Goal: Information Seeking & Learning: Check status

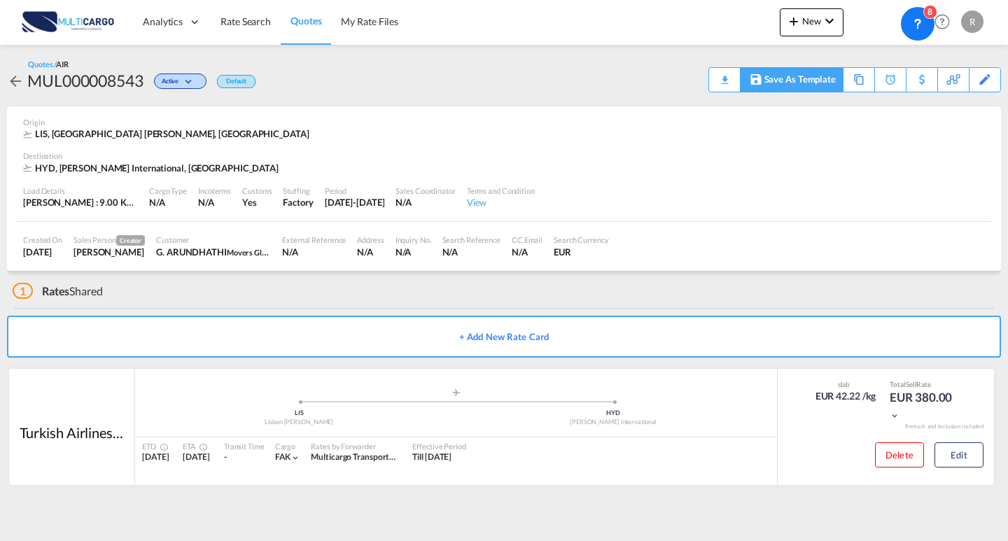
drag, startPoint x: 888, startPoint y: 42, endPoint x: 800, endPoint y: 81, distance: 96.3
click at [800, 81] on body "Analytics Reports Dashboard Rate Search Quotes My Rate Files Analytics" at bounding box center [504, 270] width 1008 height 541
click at [60, 25] on img at bounding box center [68, 22] width 95 height 32
click at [253, 25] on span "Rate Search" at bounding box center [246, 21] width 50 height 12
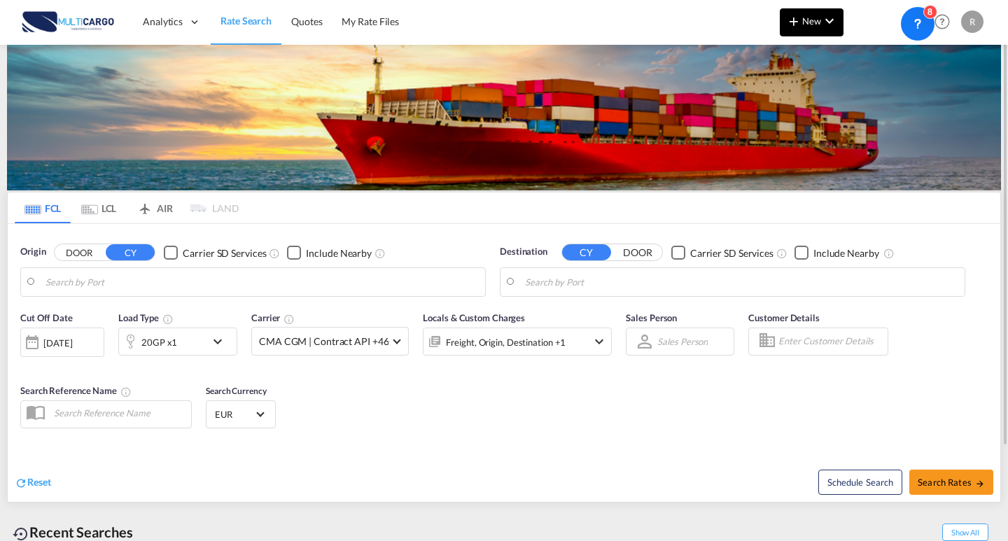
type input "Leixoes, PTLEI"
type input "Port Klang (Pelabuhan Klang), MYPKG"
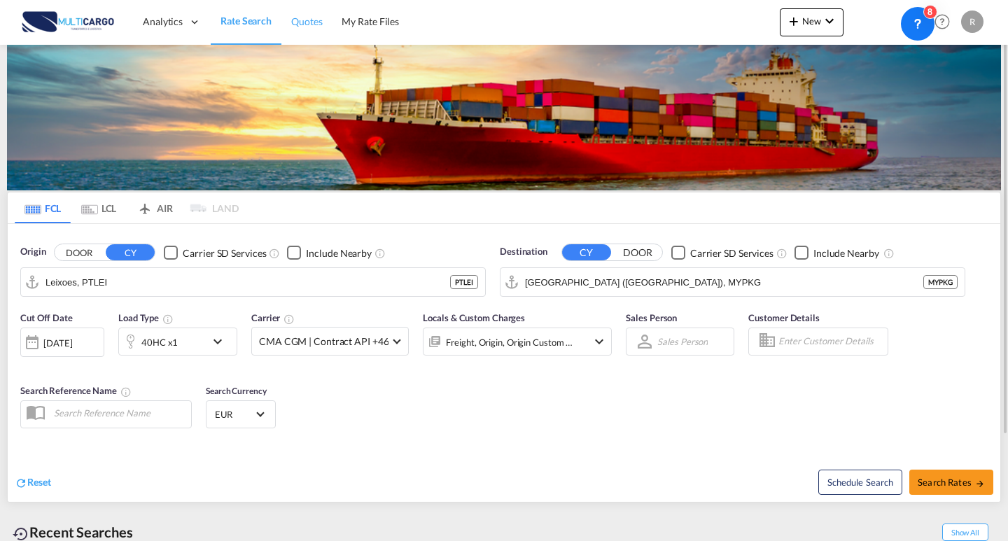
click at [303, 19] on span "Quotes" at bounding box center [306, 21] width 31 height 12
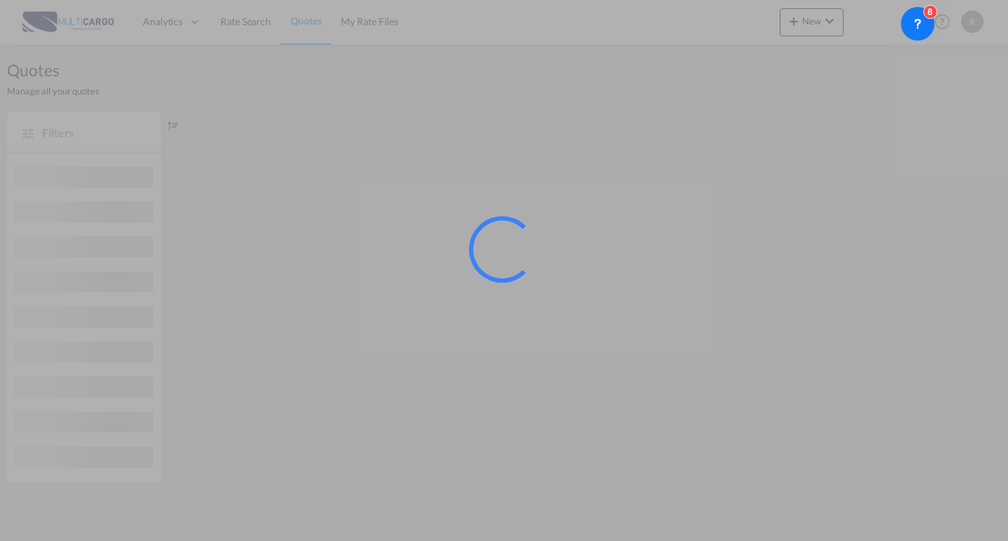
drag, startPoint x: 922, startPoint y: 26, endPoint x: 919, endPoint y: 75, distance: 49.1
click at [919, 75] on body "Analytics Reports Dashboard Rate Search Quotes My Rate Files" at bounding box center [504, 270] width 1008 height 541
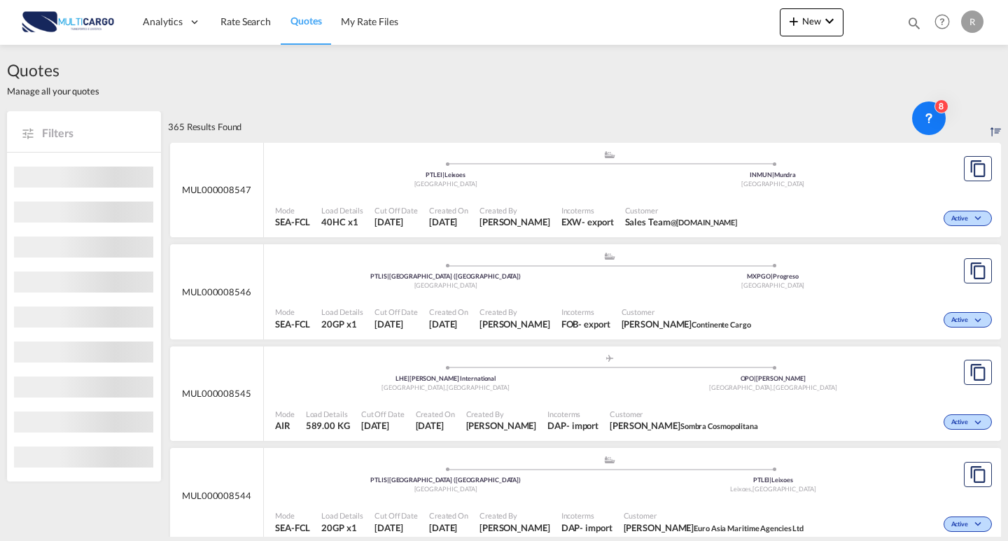
click at [942, 131] on body "Analytics Reports Dashboard Rate Search Quotes My Rate Files Analytics" at bounding box center [504, 270] width 1008 height 541
click at [915, 29] on md-icon "icon-magnify" at bounding box center [914, 22] width 15 height 15
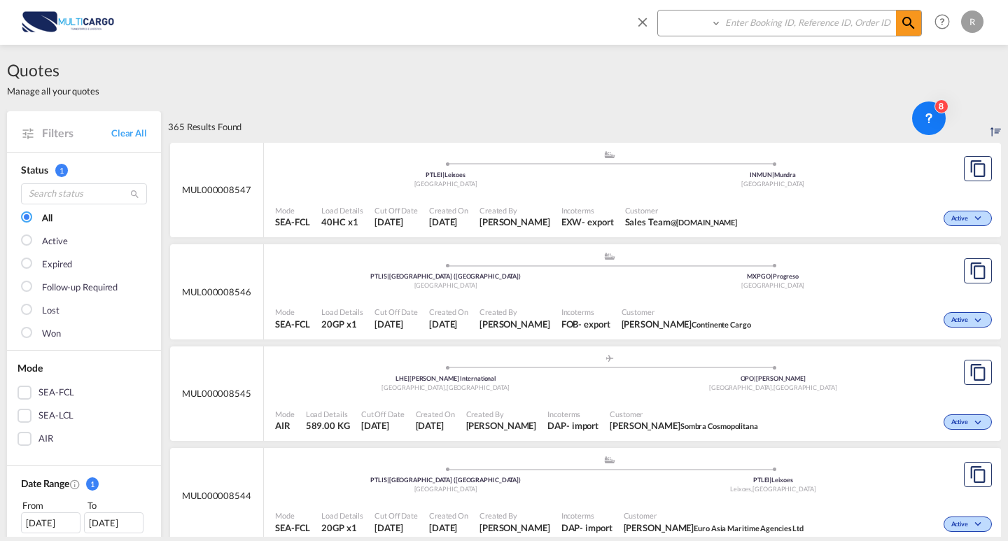
click at [700, 20] on select "Quotes" at bounding box center [691, 23] width 67 height 25
select select "Quotes"
click at [658, 11] on select "Quotes" at bounding box center [691, 23] width 67 height 25
drag, startPoint x: 752, startPoint y: 22, endPoint x: 768, endPoint y: 46, distance: 28.2
click at [752, 22] on input at bounding box center [809, 23] width 174 height 25
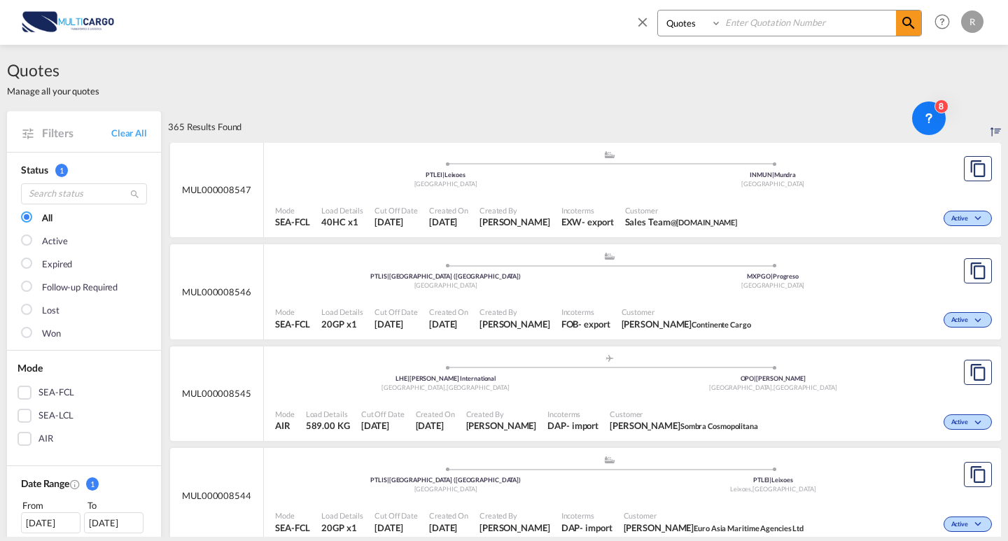
paste input "MUL000008518"
click at [901, 27] on md-icon "icon-magnify" at bounding box center [908, 23] width 17 height 17
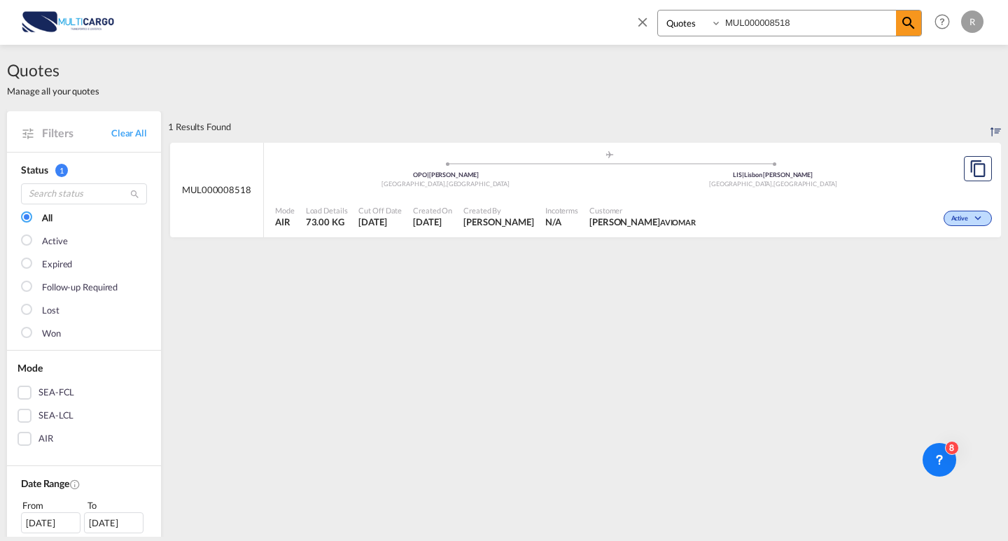
drag, startPoint x: 944, startPoint y: 135, endPoint x: 945, endPoint y: 438, distance: 303.2
click at [957, 475] on body "Analytics Reports Dashboard Rate Search Quotes My Rate Files Quotes MUL000008518" at bounding box center [504, 270] width 1008 height 541
click at [802, 151] on div ".a{fill:#aaa8ad;} .a{fill:#aaa8ad;} OPO | Francisco de Sá Carneiro Porto , Port…" at bounding box center [609, 171] width 669 height 42
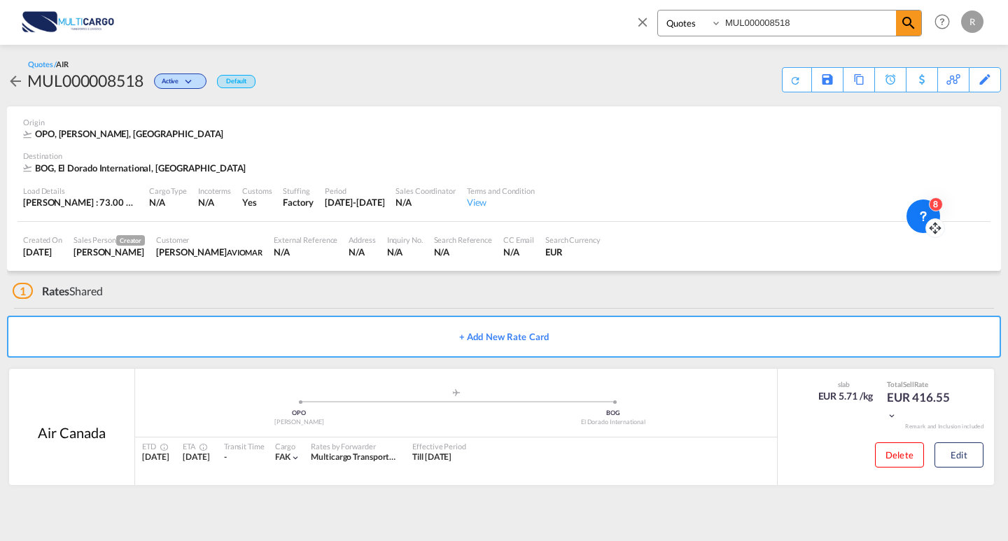
drag, startPoint x: 958, startPoint y: 469, endPoint x: 945, endPoint y: 175, distance: 294.4
click at [942, 221] on icon at bounding box center [935, 228] width 14 height 14
click at [966, 450] on button "Edit" at bounding box center [959, 455] width 49 height 25
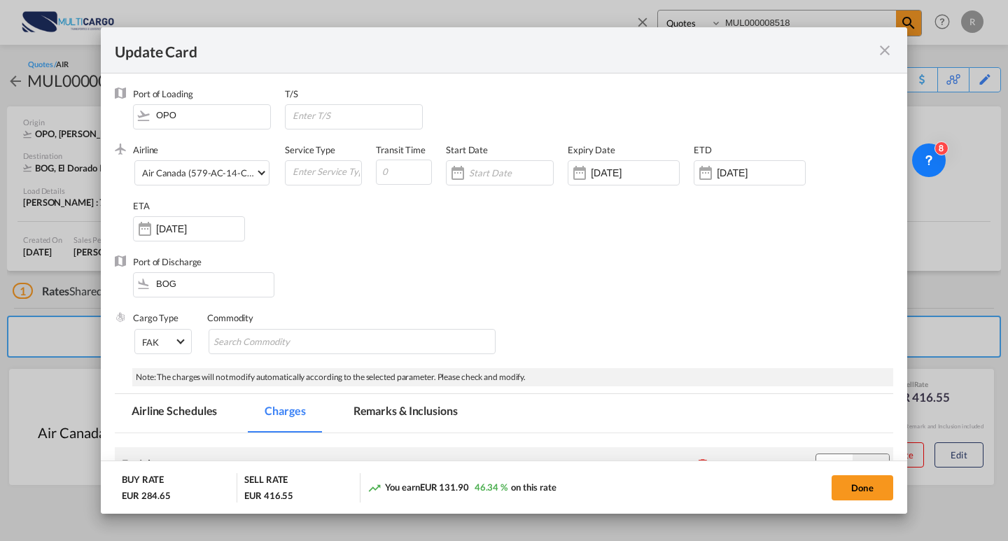
click at [881, 48] on md-icon "icon-close fg-AAA8AD m-0 pointer" at bounding box center [885, 50] width 17 height 17
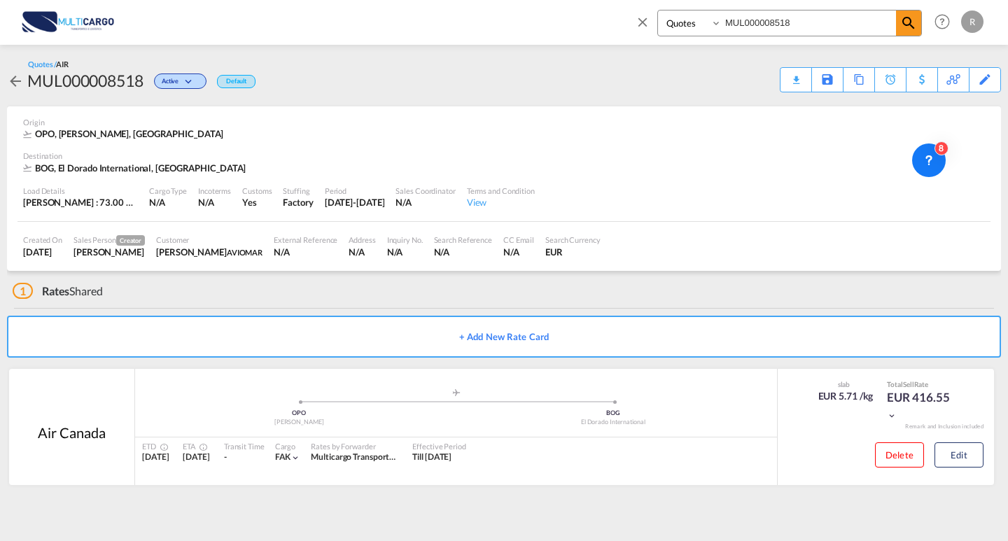
drag, startPoint x: 686, startPoint y: 29, endPoint x: 657, endPoint y: 29, distance: 28.7
click at [657, 29] on div "Quotes MUL000008518" at bounding box center [778, 27] width 287 height 34
paste input "5"
click at [912, 25] on md-icon "icon-magnify" at bounding box center [908, 23] width 17 height 17
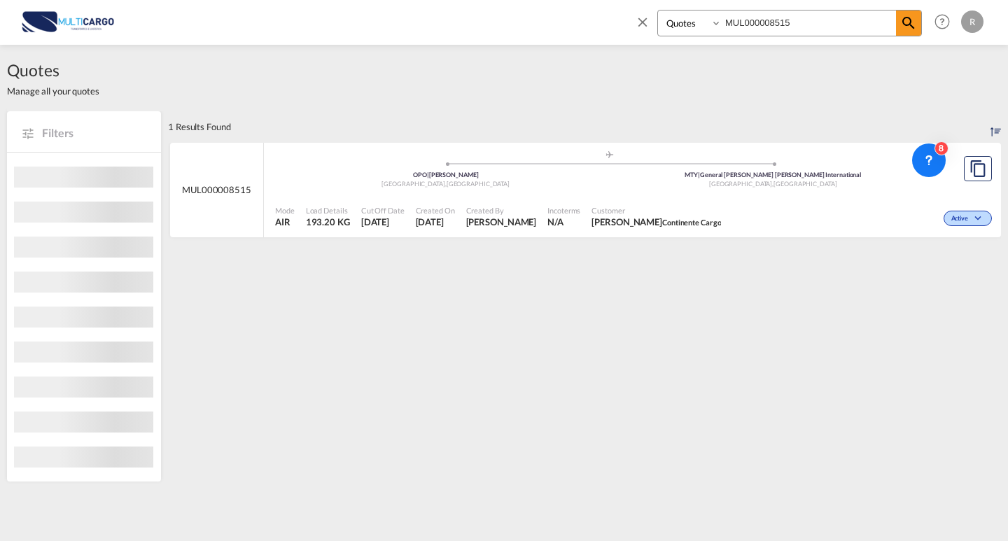
click at [786, 232] on div "Active" at bounding box center [861, 217] width 269 height 35
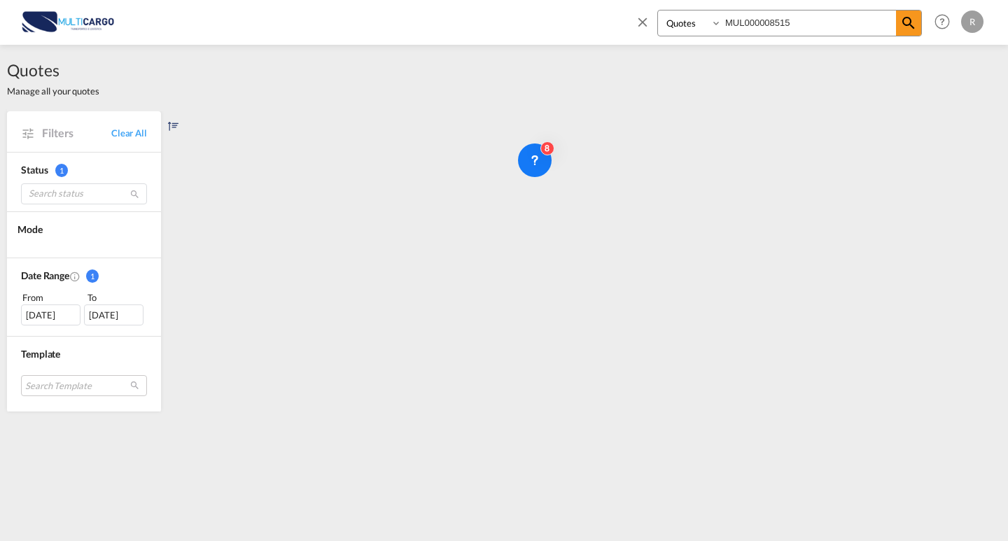
click at [807, 25] on input "MUL000008515" at bounding box center [809, 23] width 174 height 25
click at [851, 30] on input "MUL000008515" at bounding box center [809, 23] width 174 height 25
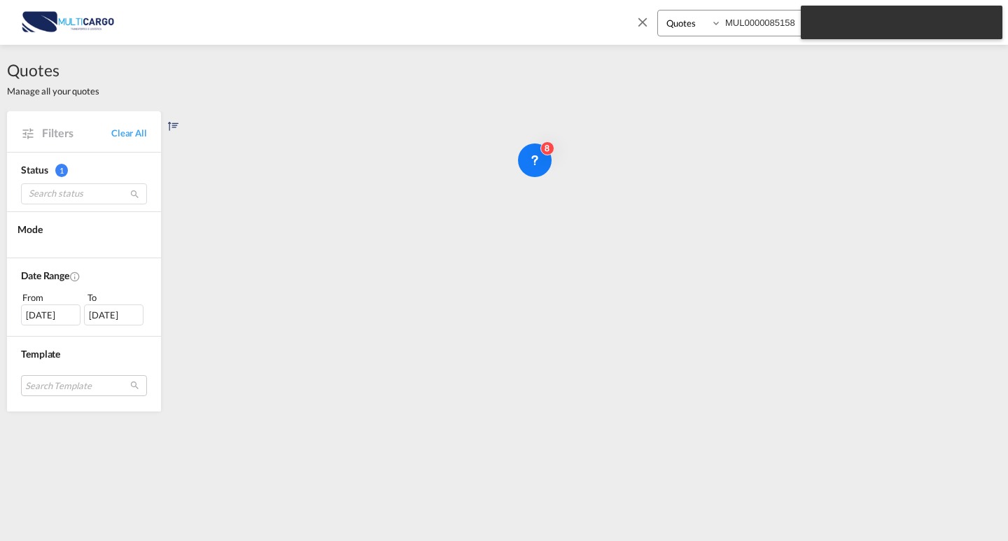
click at [790, 22] on input "MUL0000085158" at bounding box center [809, 23] width 174 height 25
drag, startPoint x: 793, startPoint y: 26, endPoint x: 661, endPoint y: 18, distance: 132.6
click at [661, 18] on div "Quotes MUL000008518" at bounding box center [789, 23] width 265 height 27
paste input "509615414"
type input "509615414"
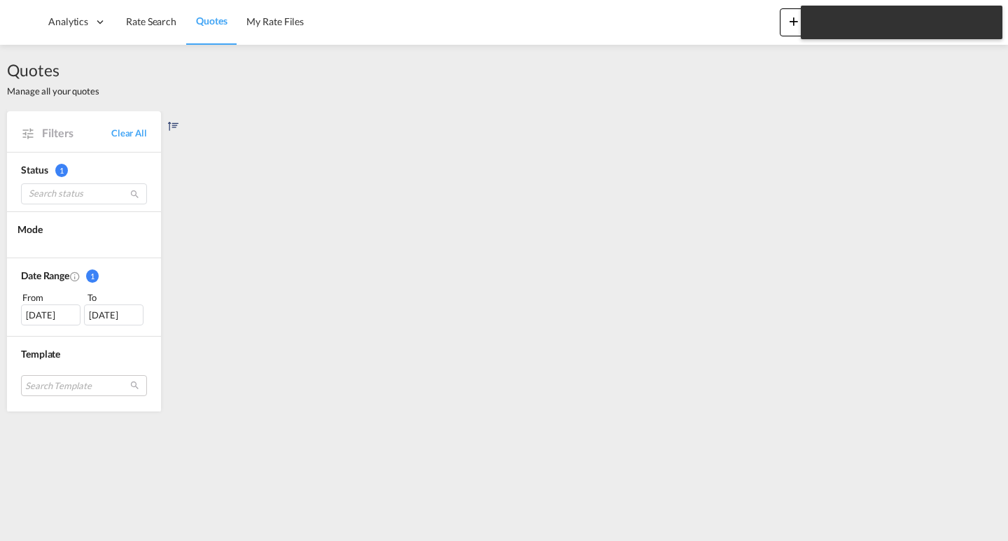
click at [369, 121] on div at bounding box center [584, 121] width 833 height 20
click at [171, 22] on span "Rate Search" at bounding box center [151, 21] width 50 height 12
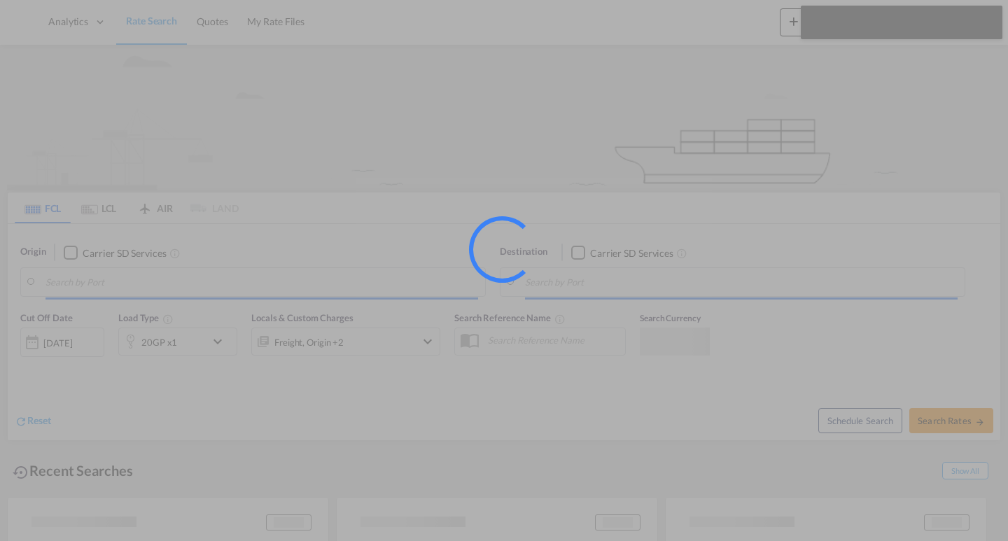
click at [208, 23] on div at bounding box center [504, 270] width 1008 height 541
click at [209, 23] on div at bounding box center [504, 270] width 1008 height 541
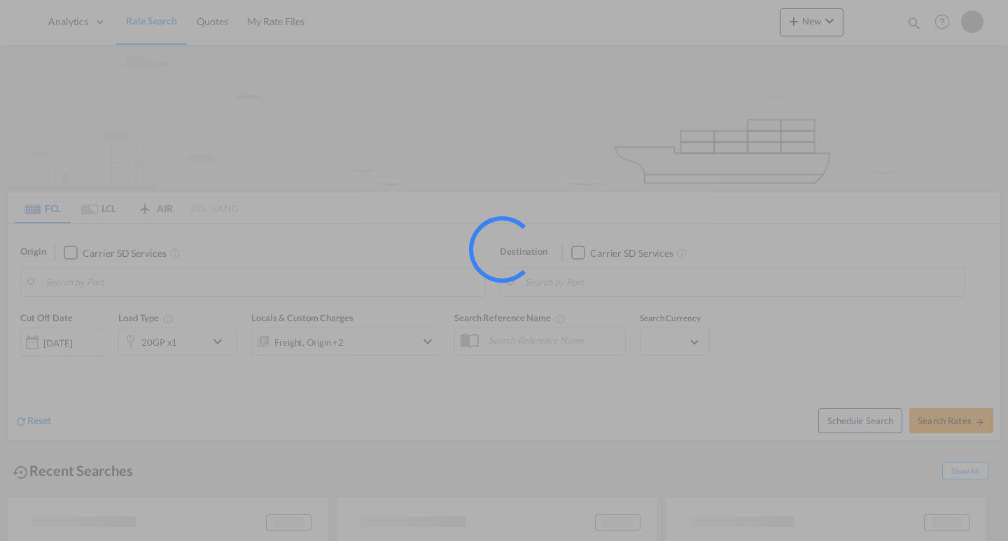
click at [209, 23] on div at bounding box center [504, 270] width 1008 height 541
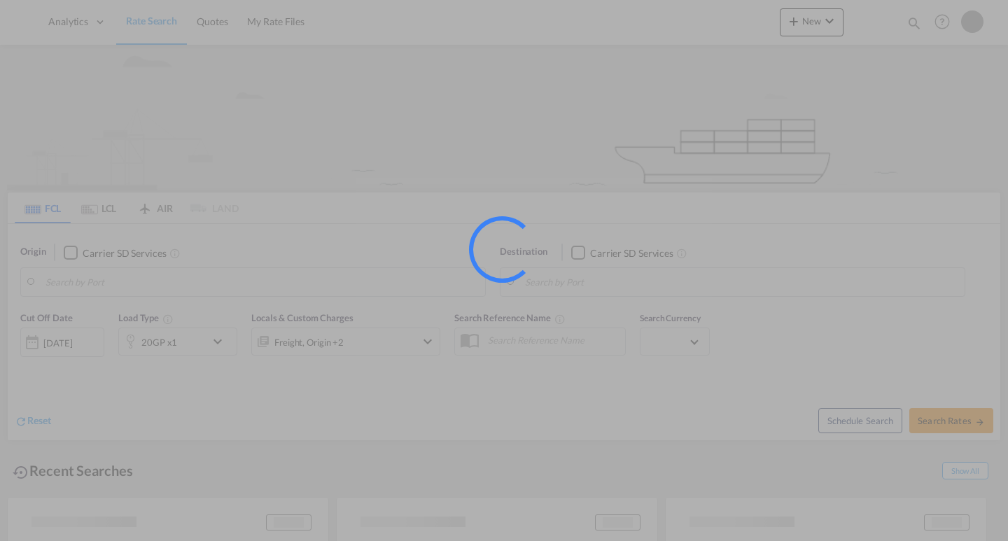
click at [209, 23] on div at bounding box center [504, 270] width 1008 height 541
click at [210, 23] on div at bounding box center [504, 270] width 1008 height 541
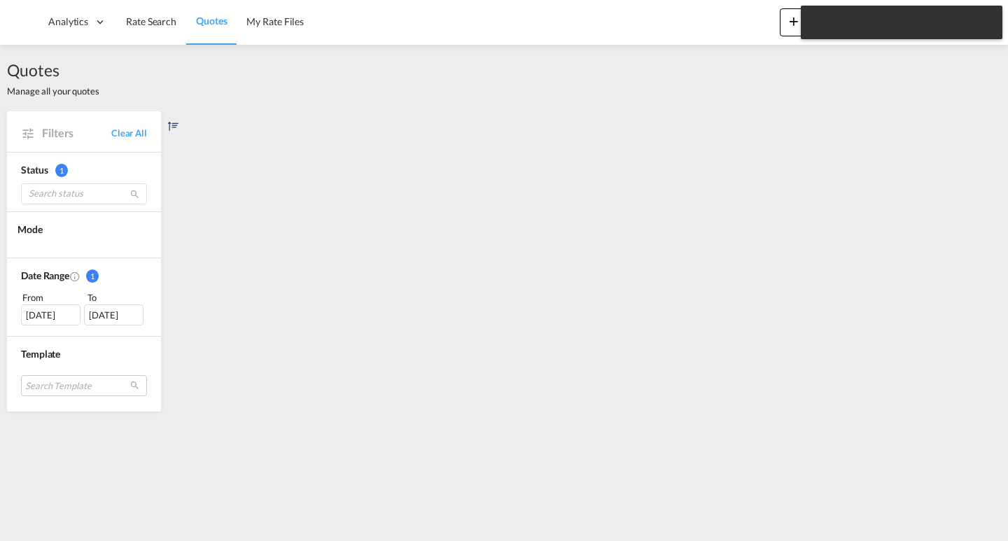
click at [198, 27] on span "Quotes" at bounding box center [211, 21] width 31 height 14
click at [204, 30] on link "Quotes" at bounding box center [211, 22] width 50 height 46
click at [170, 25] on span "Rate Search" at bounding box center [151, 21] width 50 height 12
